Goal: Task Accomplishment & Management: Manage account settings

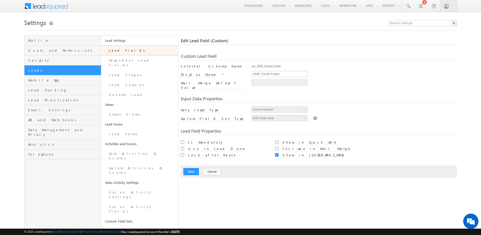
click at [129, 49] on link "Lead Fields" at bounding box center [139, 50] width 77 height 10
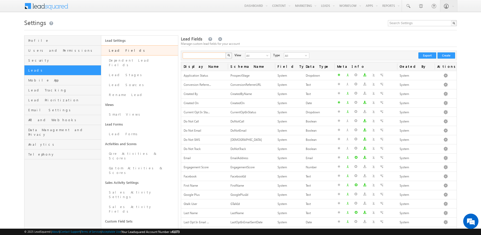
click at [212, 56] on input "text" at bounding box center [204, 55] width 43 height 6
type input "email"
click at [225, 52] on button "button" at bounding box center [228, 55] width 7 height 6
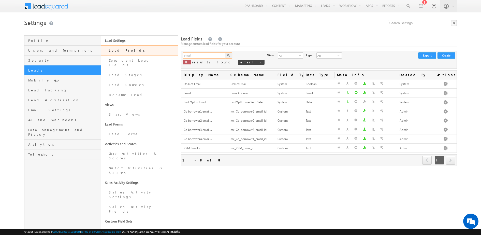
drag, startPoint x: 203, startPoint y: 56, endPoint x: 145, endPoint y: 55, distance: 57.7
click at [145, 55] on div "Profile Users and Permissions Security Leads Mobile App Lead Tracking Lead Prio…" at bounding box center [240, 179] width 433 height 288
type input "sme credi"
click at [225, 52] on button "button" at bounding box center [228, 55] width 7 height 6
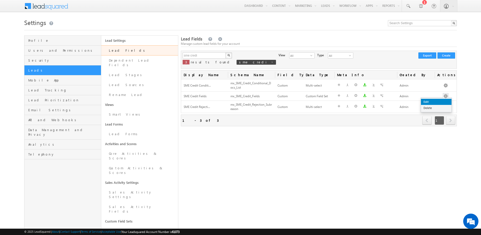
click at [436, 100] on link "Edit" at bounding box center [436, 102] width 31 height 6
click at [440, 99] on link "Edit" at bounding box center [436, 102] width 31 height 6
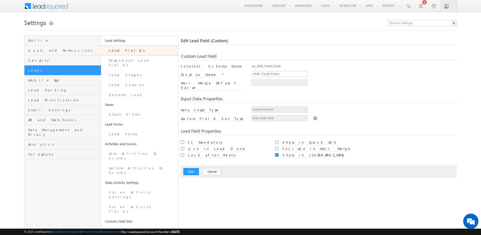
click at [313, 116] on img at bounding box center [315, 118] width 5 height 6
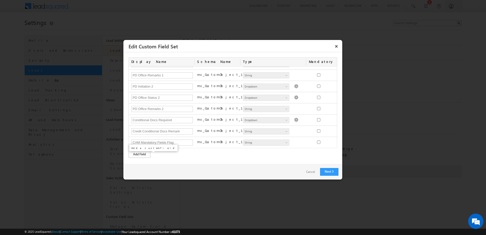
click at [139, 156] on div "Add Field" at bounding box center [139, 154] width 22 height 7
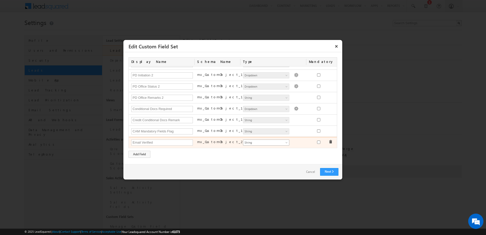
type input "Email Verified"
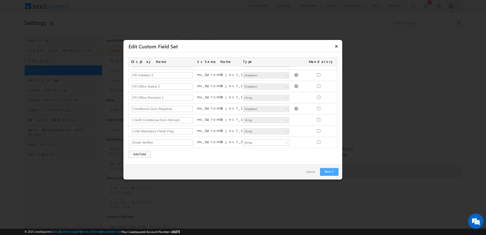
click at [330, 168] on link "Next" at bounding box center [329, 172] width 18 height 8
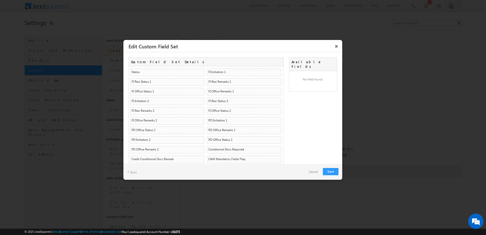
click at [134, 173] on link "Back" at bounding box center [132, 172] width 10 height 8
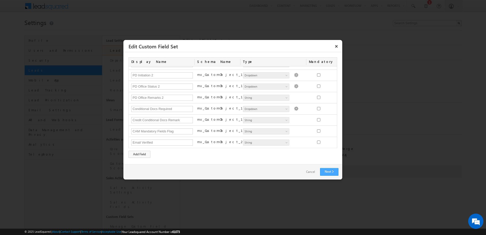
click at [331, 171] on link "Next" at bounding box center [329, 172] width 18 height 8
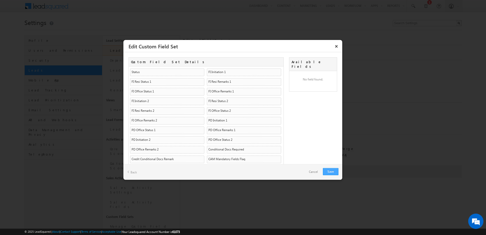
click at [330, 171] on link "Save" at bounding box center [331, 171] width 16 height 7
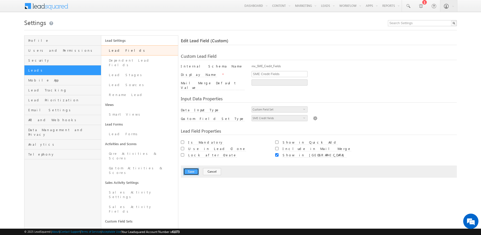
click at [189, 168] on button "Save" at bounding box center [191, 171] width 16 height 7
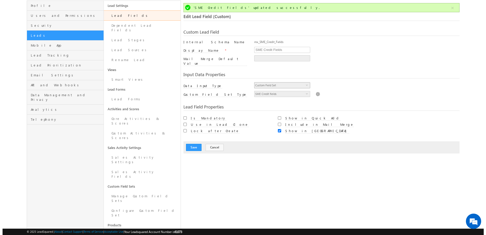
scroll to position [34, 0]
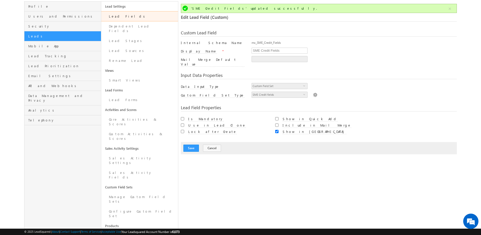
click at [313, 92] on img at bounding box center [315, 95] width 5 height 6
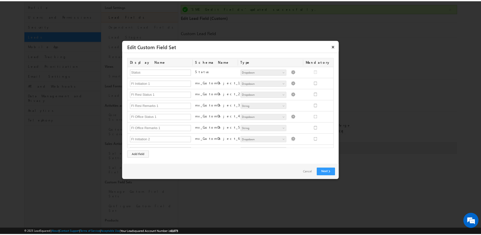
scroll to position [153, 0]
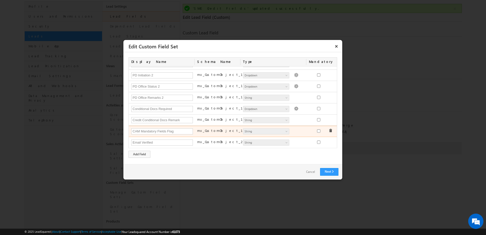
click at [192, 130] on div "CAM Mandatory Fields Flag" at bounding box center [162, 131] width 66 height 7
click at [187, 130] on input "CAM Mandatory Fields Flag" at bounding box center [162, 131] width 62 height 6
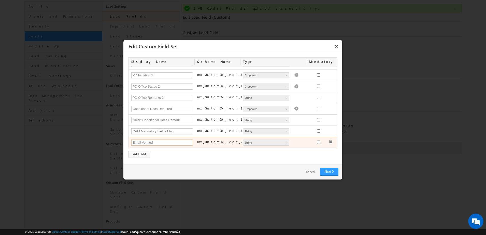
click at [168, 139] on input "Email Verified" at bounding box center [162, 142] width 62 height 6
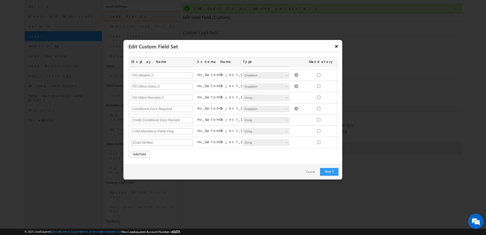
click at [336, 47] on button "×" at bounding box center [336, 46] width 8 height 9
